Goal: Complete application form

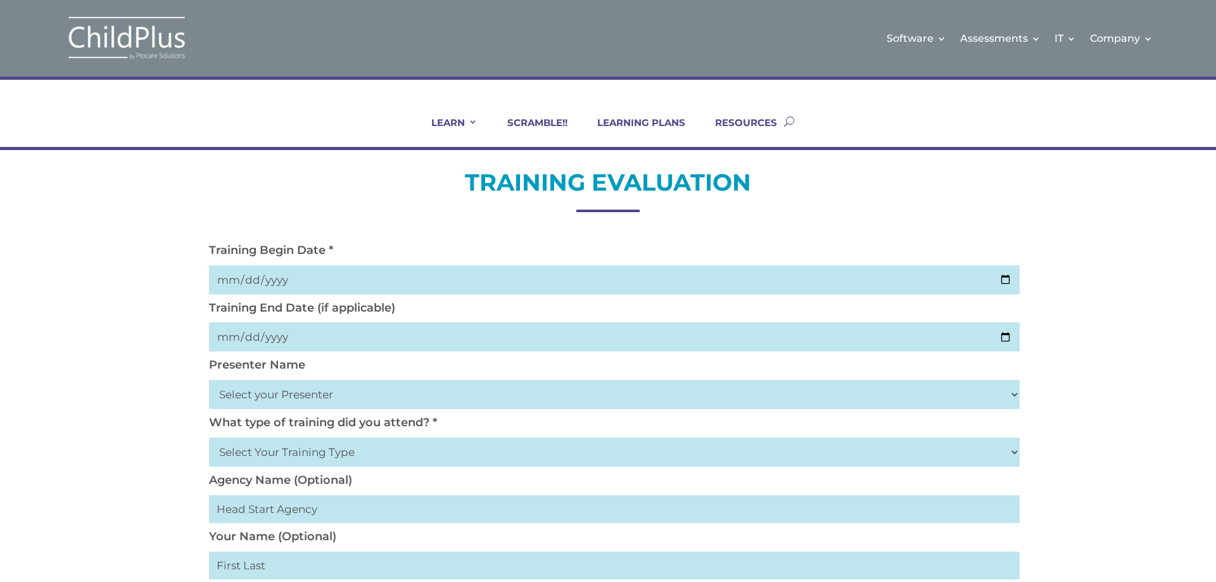
click at [352, 283] on input "date" at bounding box center [614, 279] width 810 height 29
click at [1010, 279] on input "date" at bounding box center [614, 279] width 810 height 29
click at [1007, 282] on input "date" at bounding box center [614, 279] width 810 height 29
type input "[DATE]"
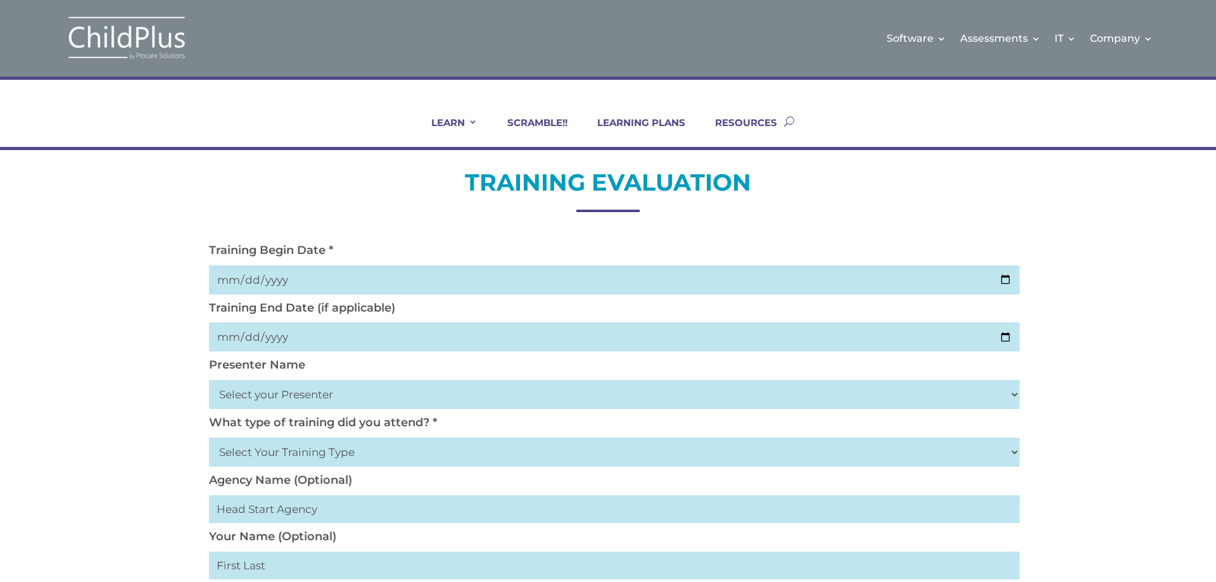
click at [1006, 338] on input "date" at bounding box center [614, 336] width 810 height 29
type input "[DATE]"
click at [291, 391] on select "Select your Presenter [PERSON_NAME] [PERSON_NAME] [PERSON_NAME] [PERSON_NAME] […" at bounding box center [614, 394] width 810 height 29
select select "[PERSON_NAME]"
click at [209, 380] on select "Select your Presenter [PERSON_NAME] [PERSON_NAME] [PERSON_NAME] [PERSON_NAME] […" at bounding box center [614, 394] width 810 height 29
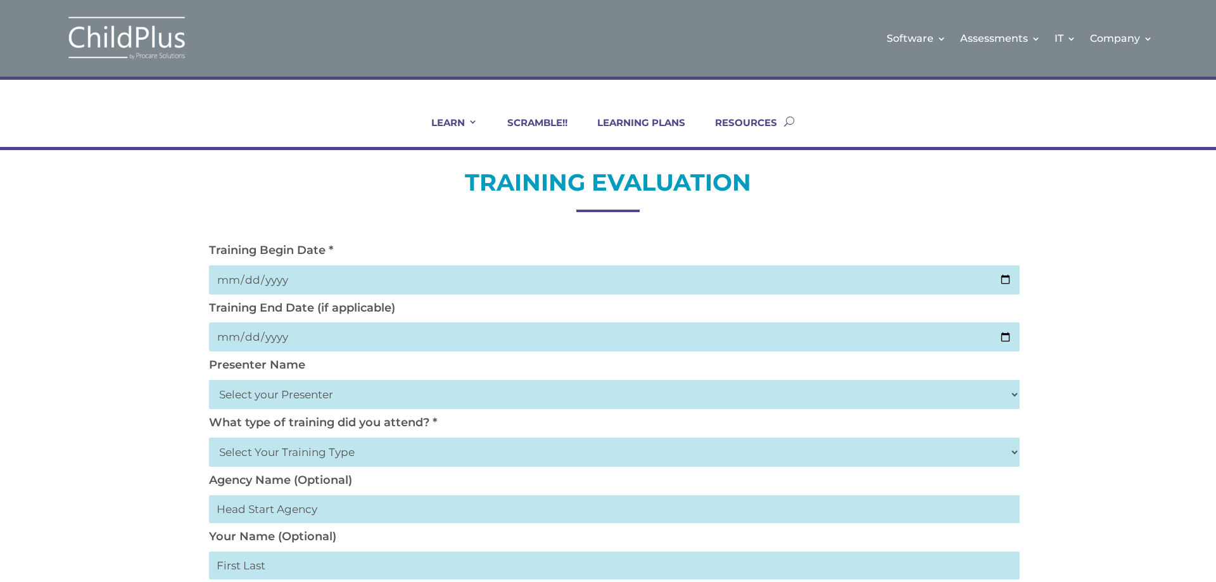
click at [283, 448] on select "Select Your Training Type On-site (at your agency) Virtual Visit Live Group Web…" at bounding box center [614, 452] width 810 height 29
select select "Virtual Visit"
click at [209, 438] on select "Select Your Training Type On-site (at your agency) Virtual Visit Live Group Web…" at bounding box center [614, 452] width 810 height 29
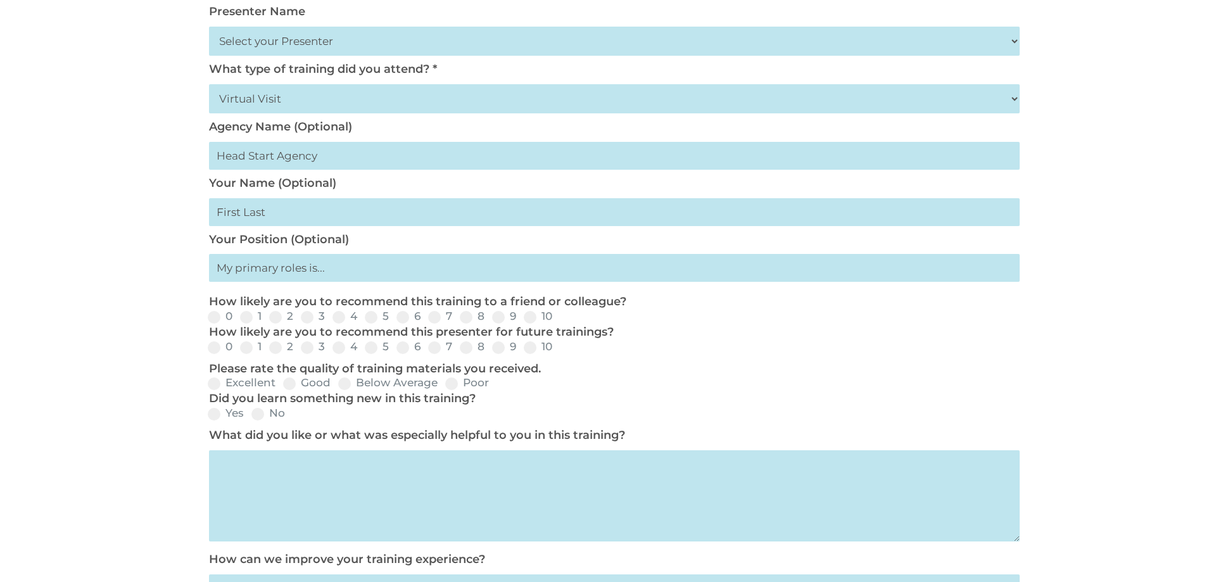
scroll to position [355, 0]
click at [496, 315] on span at bounding box center [498, 316] width 13 height 13
click at [522, 316] on input "9" at bounding box center [526, 320] width 8 height 8
radio input "true"
click at [494, 346] on span at bounding box center [498, 346] width 13 height 13
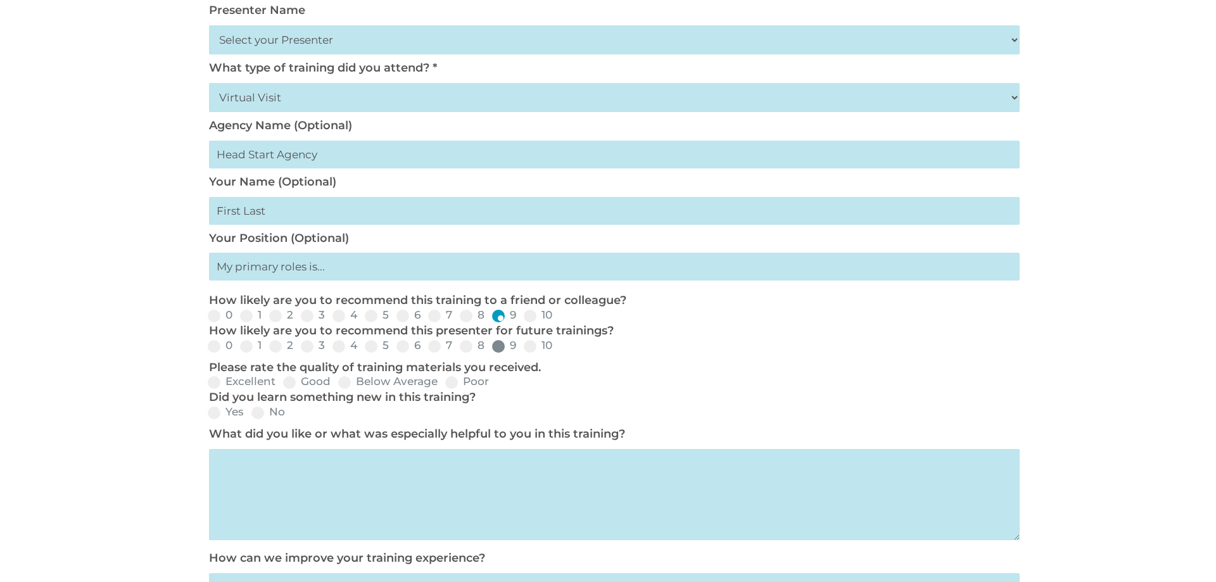
click at [522, 346] on input "9" at bounding box center [526, 350] width 8 height 8
radio input "true"
click at [211, 384] on span at bounding box center [214, 382] width 13 height 13
click at [282, 384] on input "Excellent" at bounding box center [286, 386] width 8 height 8
radio input "true"
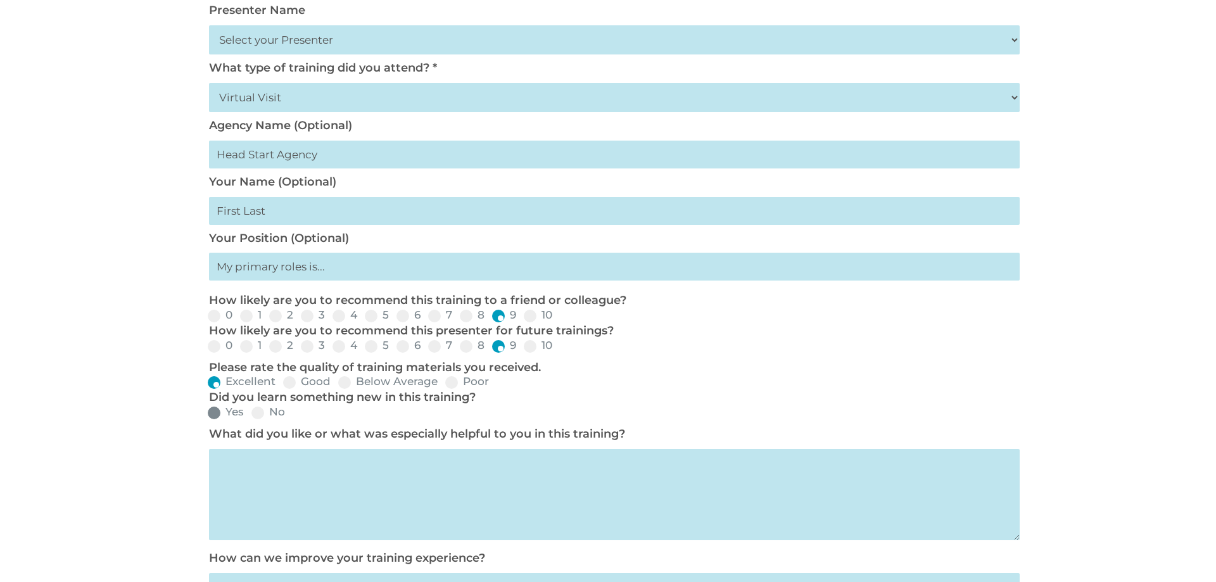
click at [218, 408] on span at bounding box center [214, 412] width 13 height 13
click at [250, 413] on input "Yes" at bounding box center [254, 417] width 8 height 8
radio input "true"
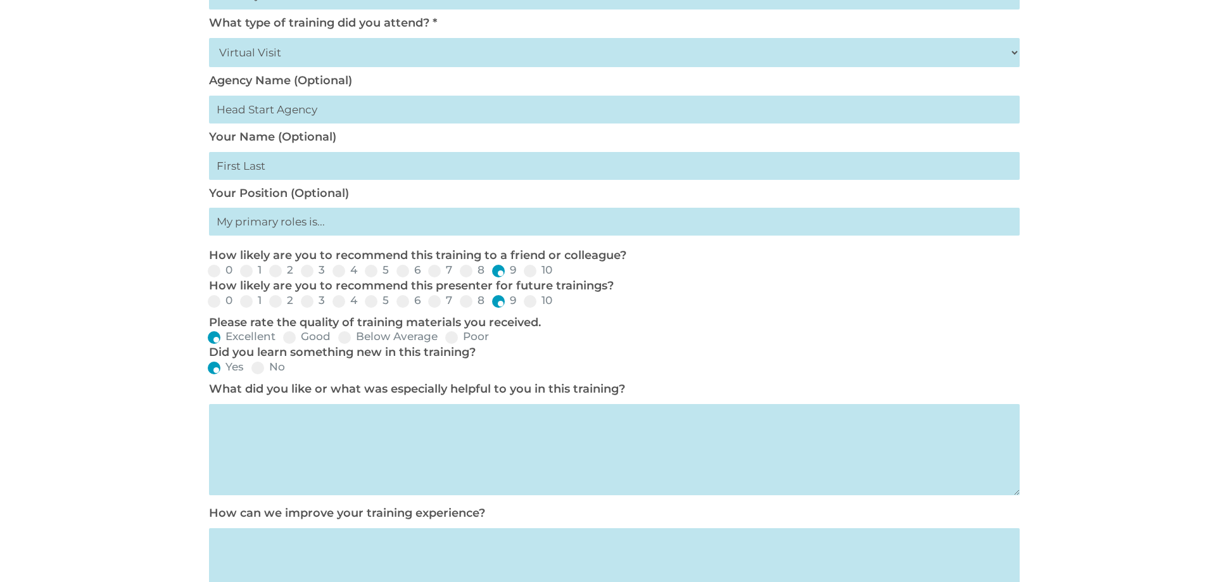
scroll to position [405, 0]
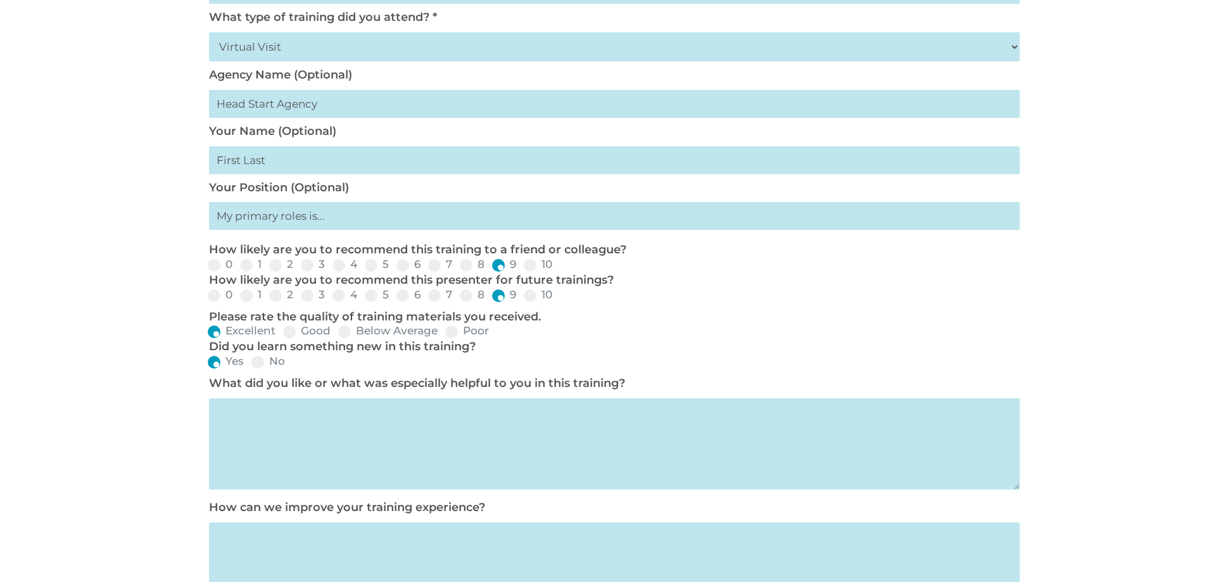
click at [318, 408] on textarea at bounding box center [614, 443] width 810 height 91
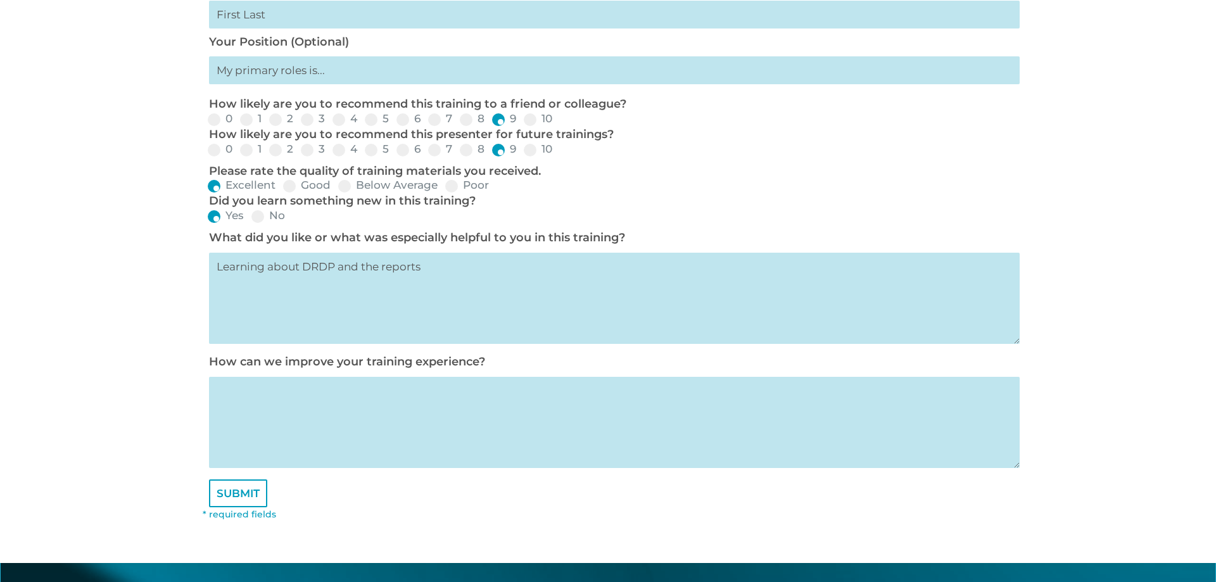
scroll to position [557, 0]
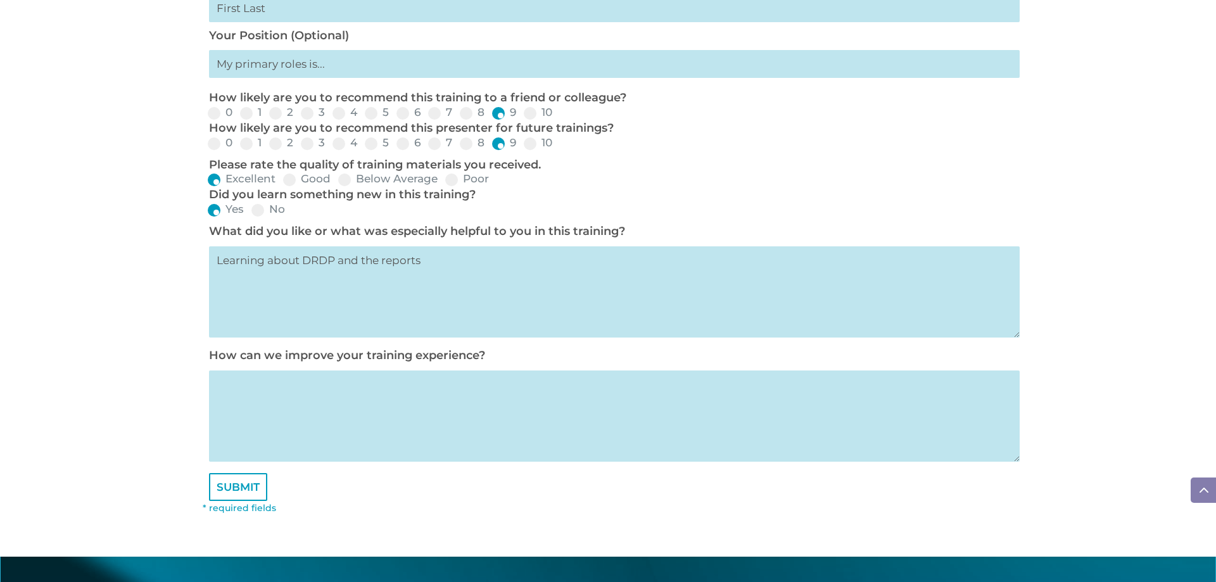
type textarea "Learning about DRDP and the reports"
click at [365, 384] on textarea at bounding box center [614, 415] width 810 height 91
type textarea "n/a"
click at [237, 488] on input "SUBMIT" at bounding box center [238, 487] width 58 height 28
